Goal: Task Accomplishment & Management: Use online tool/utility

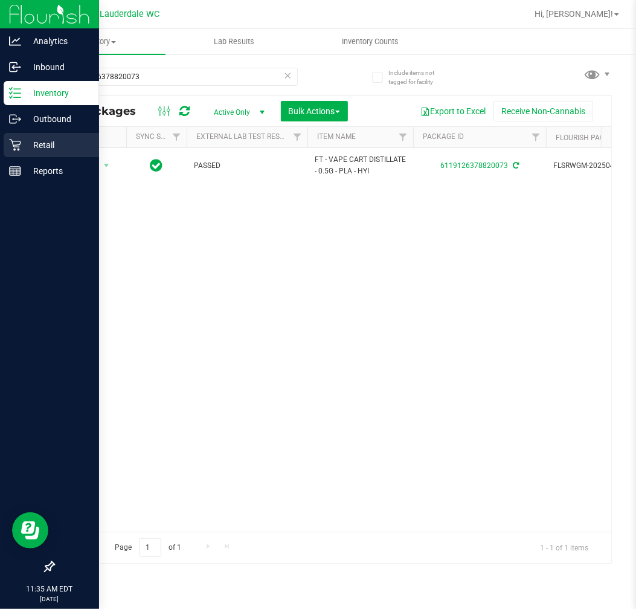
click at [25, 148] on p "Retail" at bounding box center [57, 145] width 72 height 14
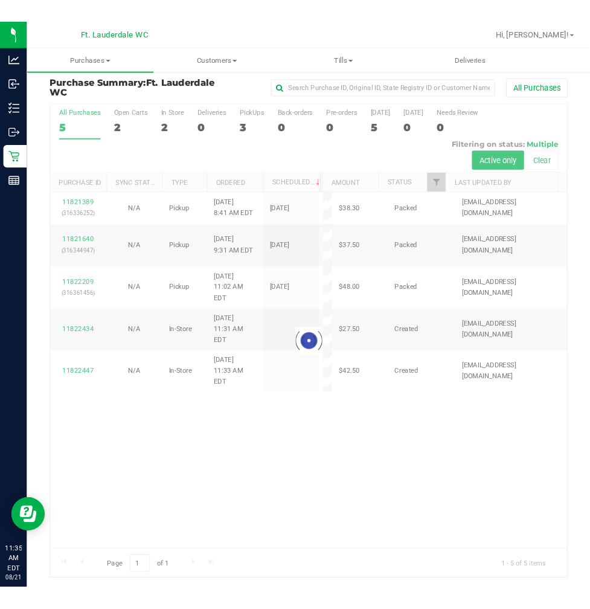
scroll to position [7, 0]
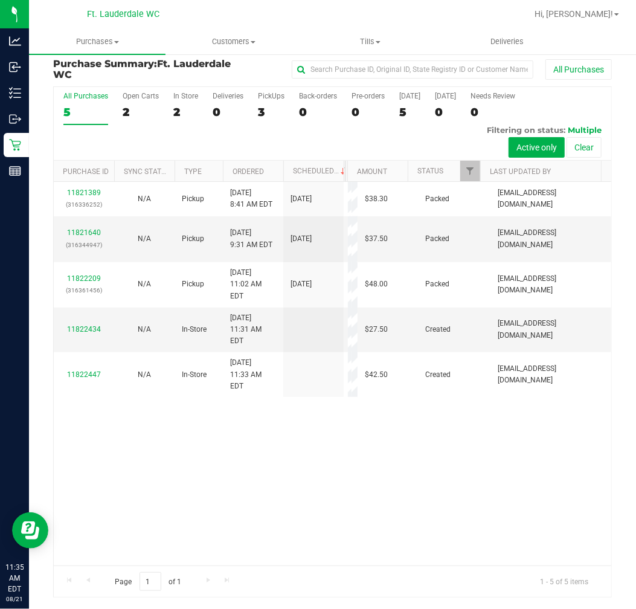
click at [321, 412] on div "11821389 (316336252) N/A Pickup [DATE] 8:41 AM EDT 8/21/2025 $38.30 Packed [EMA…" at bounding box center [332, 373] width 557 height 383
click at [168, 430] on div "11821389 (316336252) N/A Pickup [DATE] 8:41 AM EDT 8/21/2025 $38.30 Packed [EMA…" at bounding box center [332, 373] width 557 height 383
click at [156, 448] on div "11821389 (316336252) N/A Pickup [DATE] 8:41 AM EDT 8/21/2025 $38.30 Packed [EMA…" at bounding box center [332, 373] width 557 height 383
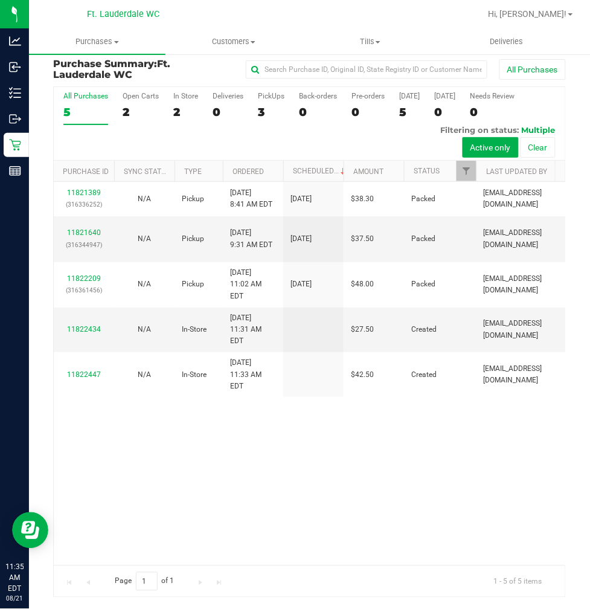
click at [167, 409] on div "11821389 (316336252) N/A Pickup [DATE] 8:41 AM EDT 8/21/2025 $38.30 Packed [EMA…" at bounding box center [309, 373] width 511 height 383
click at [207, 423] on div "11821389 (316336252) N/A Pickup [DATE] 8:41 AM EDT 8/21/2025 $38.30 Packed [EMA…" at bounding box center [309, 373] width 511 height 383
click at [260, 109] on div "3" at bounding box center [271, 112] width 27 height 14
click at [0, 0] on input "PickUps 3" at bounding box center [0, 0] width 0 height 0
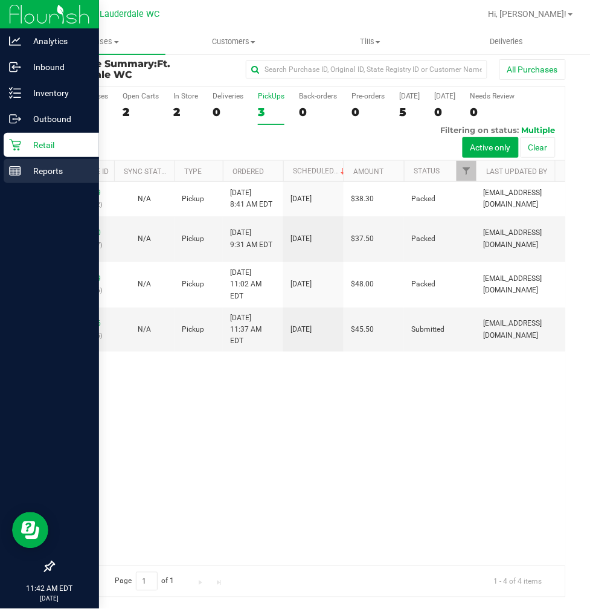
click at [42, 175] on p "Reports" at bounding box center [57, 171] width 72 height 14
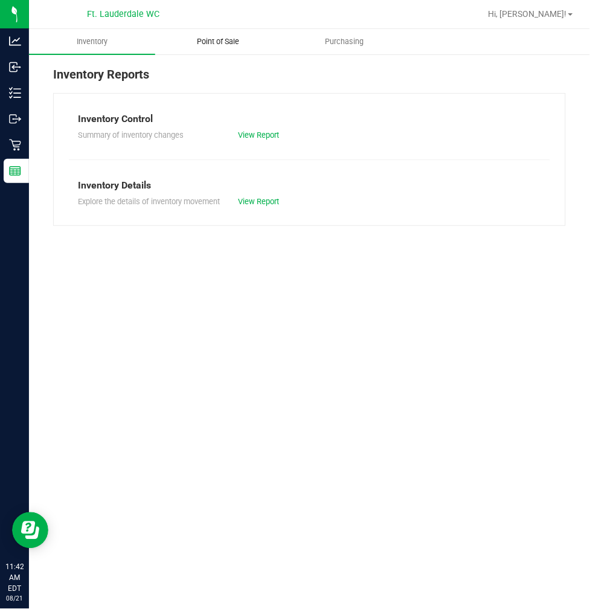
click at [220, 48] on uib-tab-heading "Point of Sale" at bounding box center [218, 42] width 125 height 24
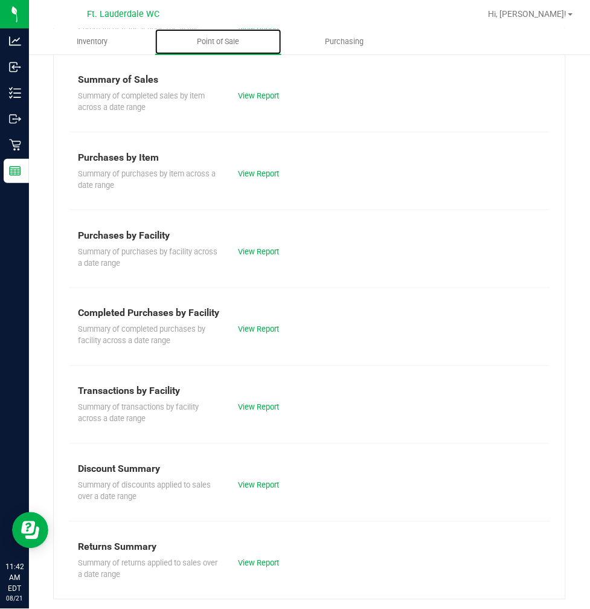
scroll to position [107, 0]
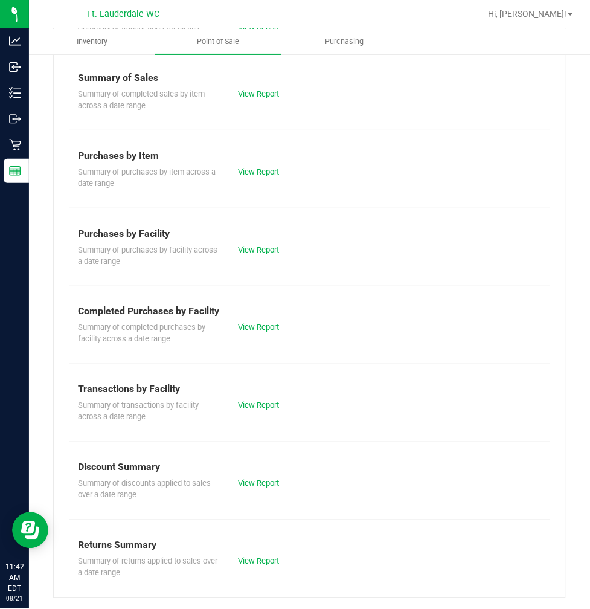
click at [254, 332] on div "View Report" at bounding box center [269, 328] width 80 height 12
click at [254, 327] on link "View Report" at bounding box center [258, 327] width 41 height 9
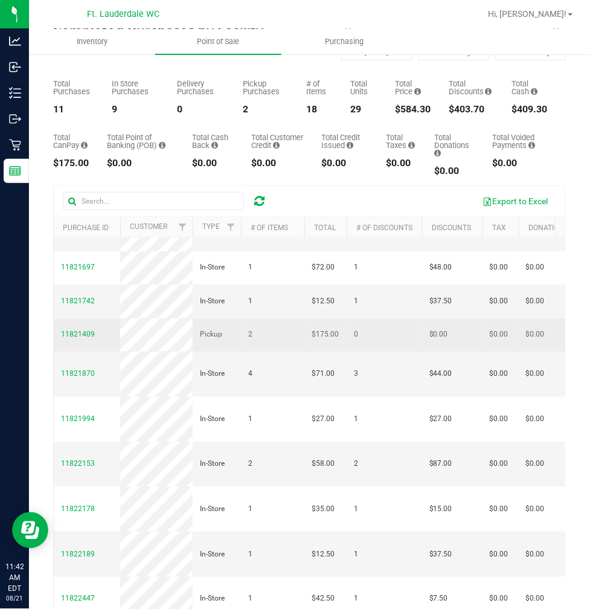
scroll to position [115, 0]
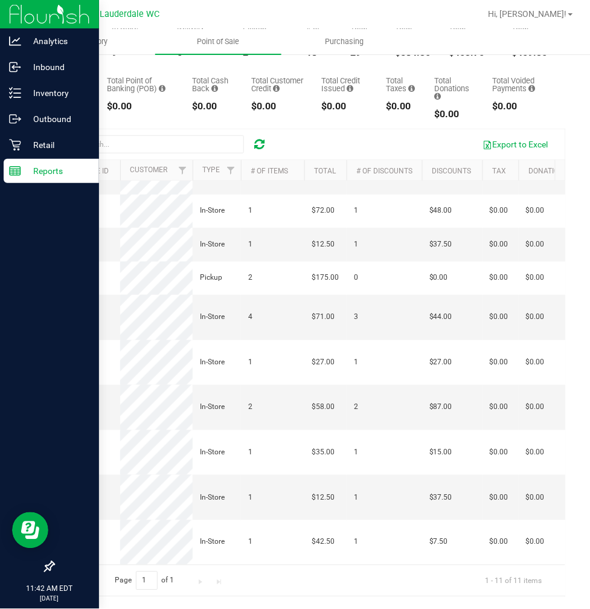
click at [21, 168] on p "Reports" at bounding box center [57, 171] width 72 height 14
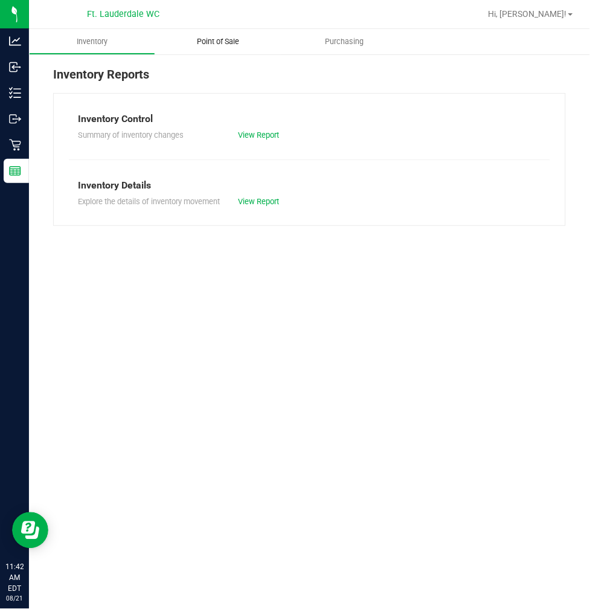
click at [196, 47] on uib-tab-heading "Point of Sale" at bounding box center [218, 41] width 126 height 25
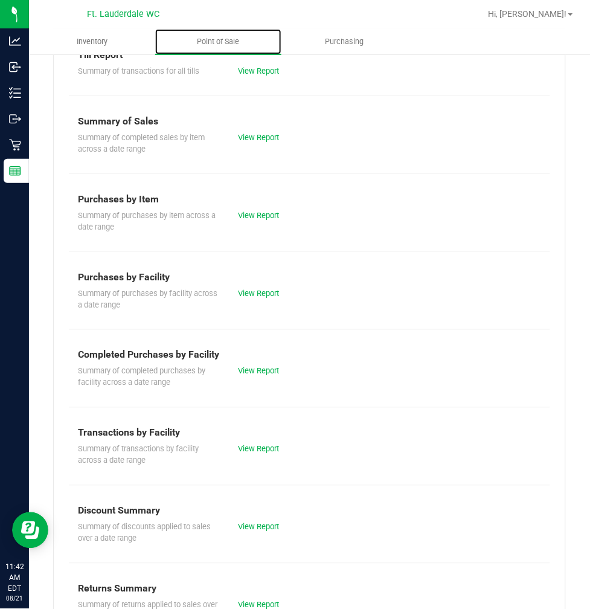
scroll to position [107, 0]
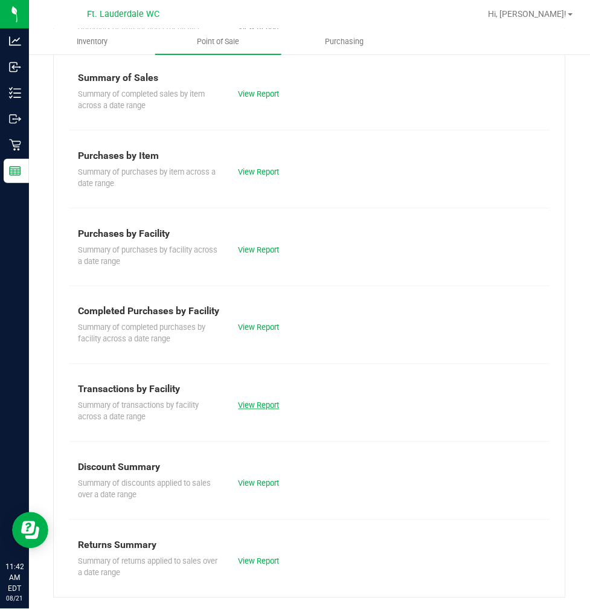
click at [258, 402] on link "View Report" at bounding box center [258, 405] width 41 height 9
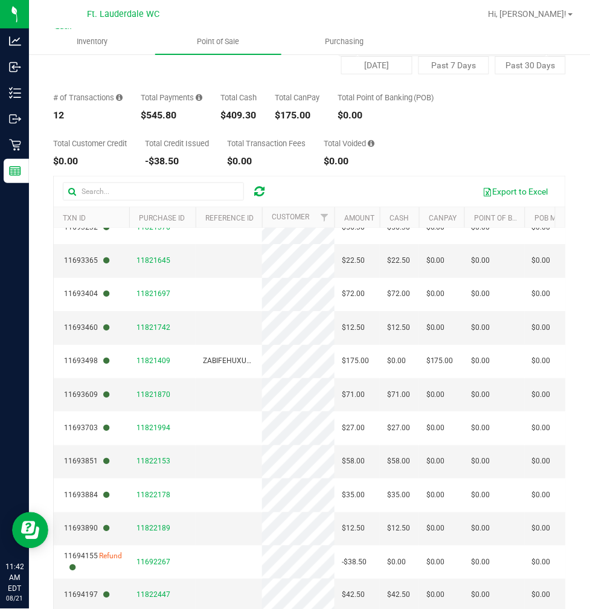
scroll to position [91, 0]
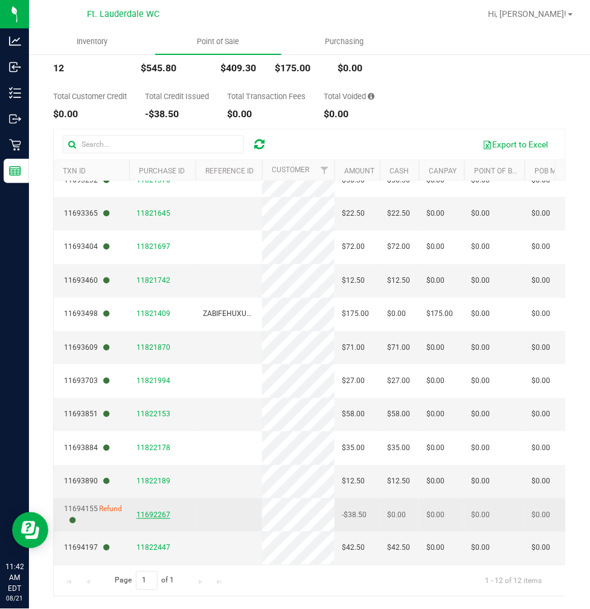
click at [145, 510] on span "11692267" at bounding box center [153, 514] width 34 height 8
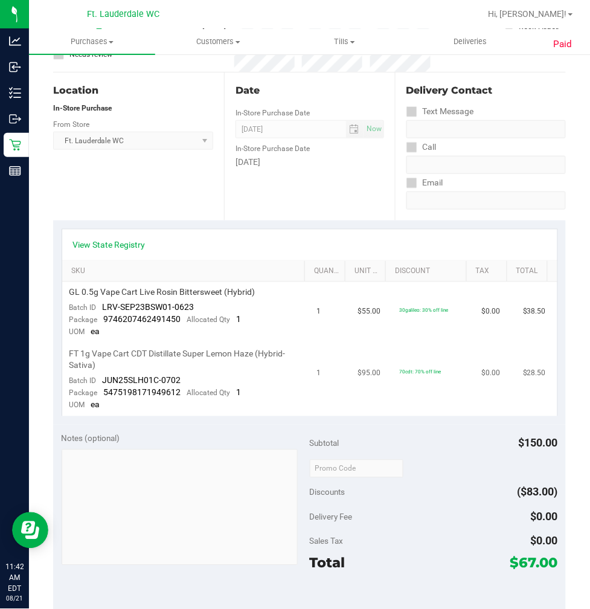
scroll to position [134, 0]
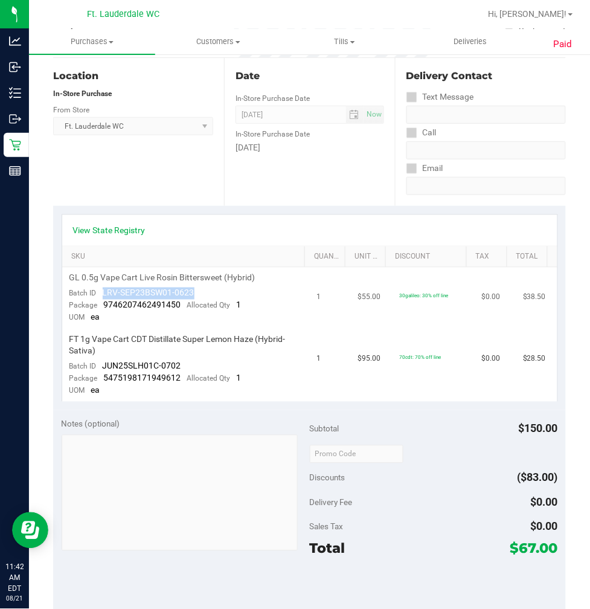
drag, startPoint x: 98, startPoint y: 293, endPoint x: 194, endPoint y: 287, distance: 96.2
click at [194, 287] on td "GL 0.5g Vape Cart Live Rosin Bittersweet (Hybrid) Batch ID LRV-SEP23BSW01-0623 …" at bounding box center [186, 298] width 248 height 62
drag, startPoint x: 177, startPoint y: 299, endPoint x: 153, endPoint y: 293, distance: 24.3
click at [153, 293] on span "LRV-SEP23BSW01-0623" at bounding box center [149, 293] width 92 height 10
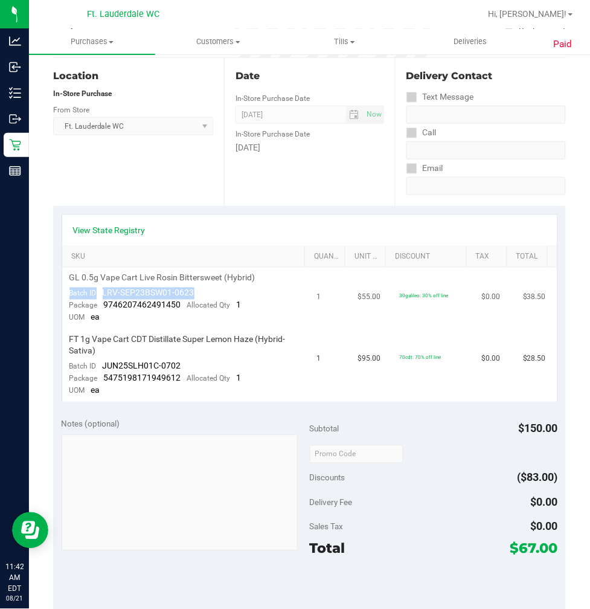
click at [153, 293] on span "LRV-SEP23BSW01-0623" at bounding box center [149, 293] width 92 height 10
click at [134, 292] on span "LRV-SEP23BSW01-0623" at bounding box center [149, 293] width 92 height 10
drag, startPoint x: 101, startPoint y: 292, endPoint x: 199, endPoint y: 292, distance: 97.8
click at [199, 292] on td "GL 0.5g Vape Cart Live Rosin Bittersweet (Hybrid) Batch ID LRV-SEP23BSW01-0623 …" at bounding box center [186, 298] width 248 height 62
copy span "LRV-SEP23BSW01-0623"
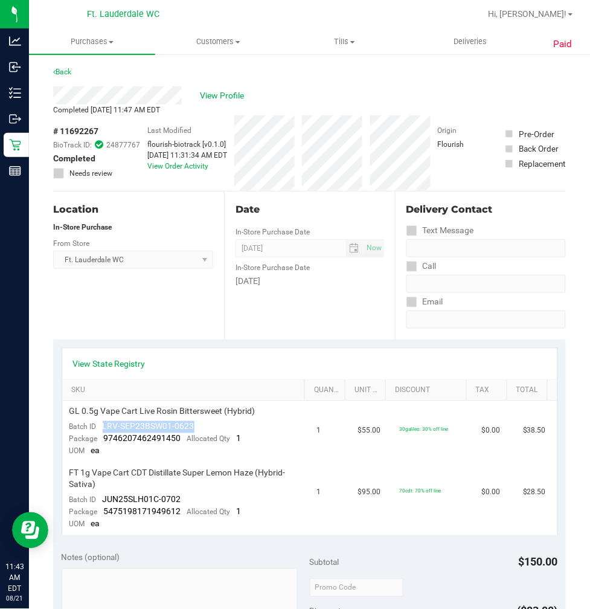
scroll to position [0, 0]
click at [242, 97] on span "View Profile" at bounding box center [224, 96] width 48 height 13
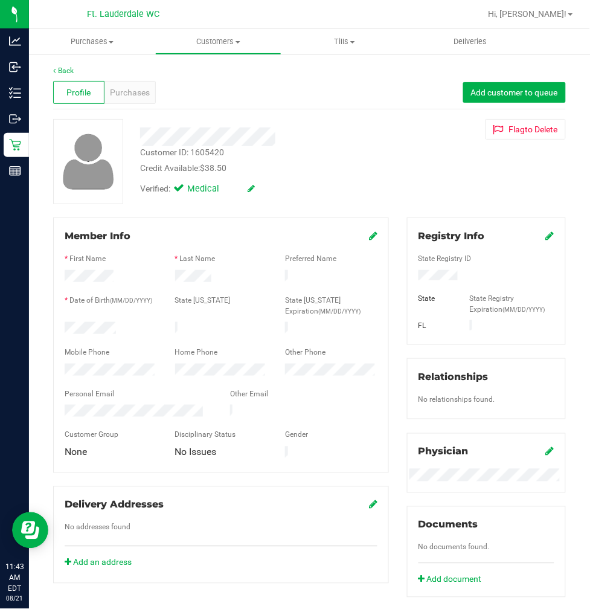
click at [212, 151] on div "Customer ID: 1605420" at bounding box center [182, 152] width 84 height 13
copy div "1605420"
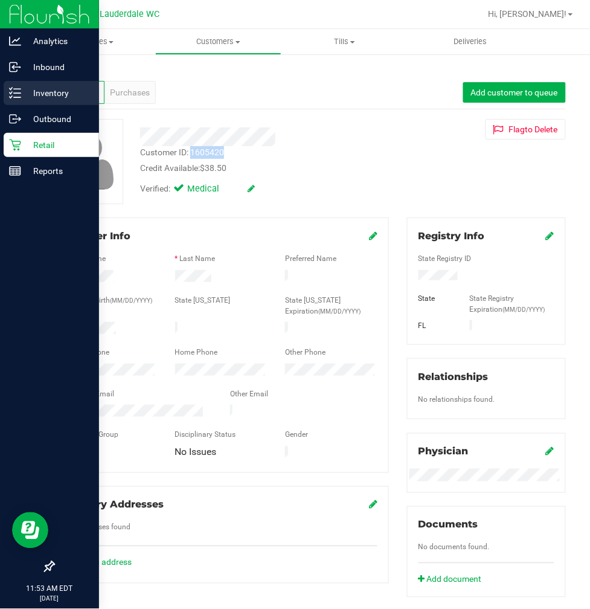
click at [25, 88] on p "Inventory" at bounding box center [57, 93] width 72 height 14
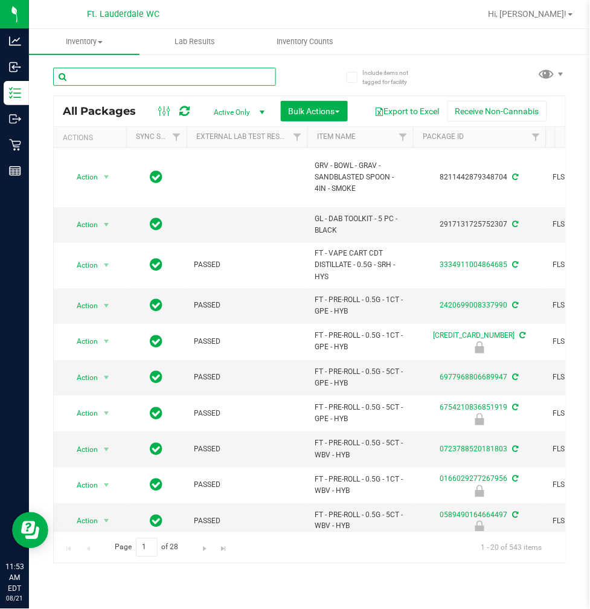
click at [127, 77] on input "text" at bounding box center [164, 77] width 223 height 18
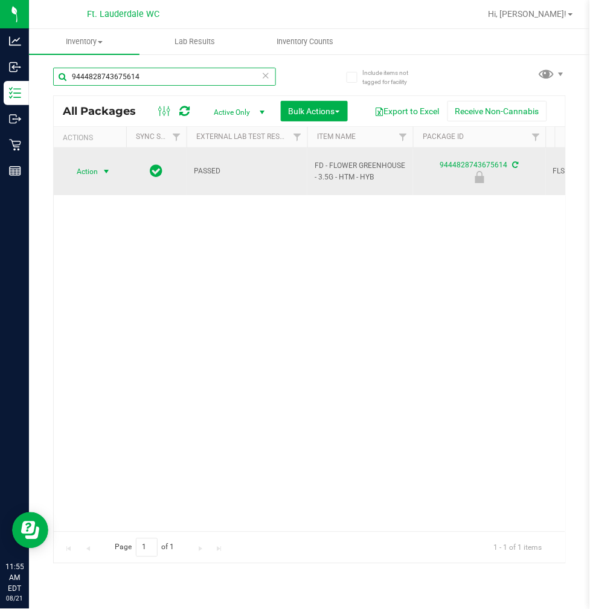
type input "9444828743675614"
click at [93, 165] on span "Action" at bounding box center [82, 171] width 33 height 17
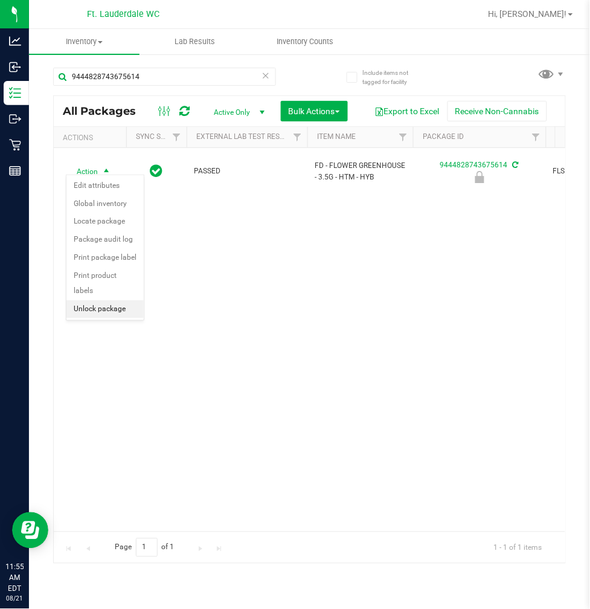
click at [113, 316] on li "Unlock package" at bounding box center [104, 309] width 77 height 18
